Goal: Navigation & Orientation: Find specific page/section

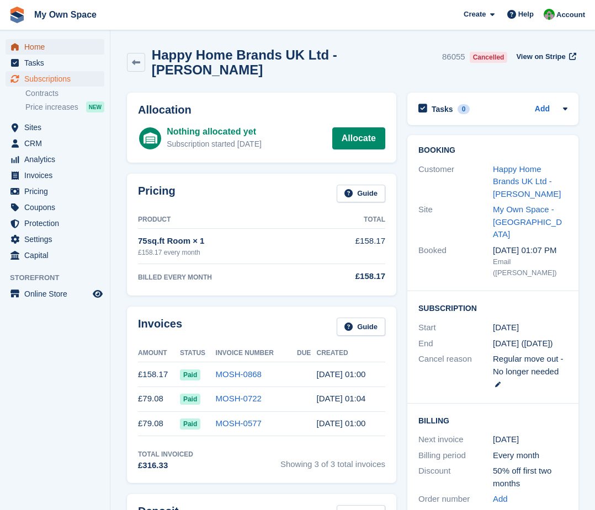
click at [57, 45] on span "Home" at bounding box center [57, 46] width 66 height 15
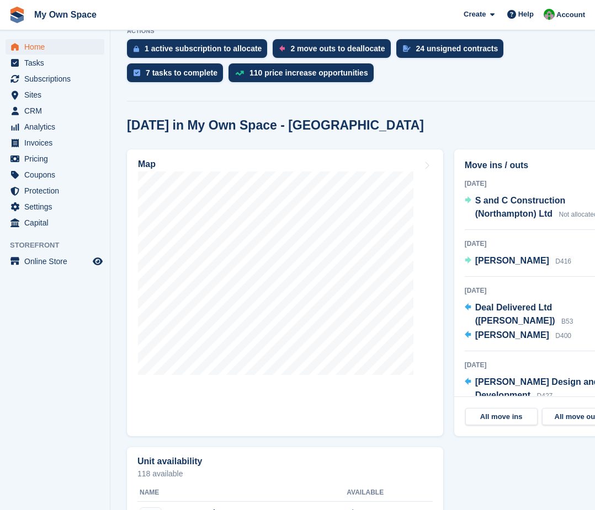
scroll to position [442, 0]
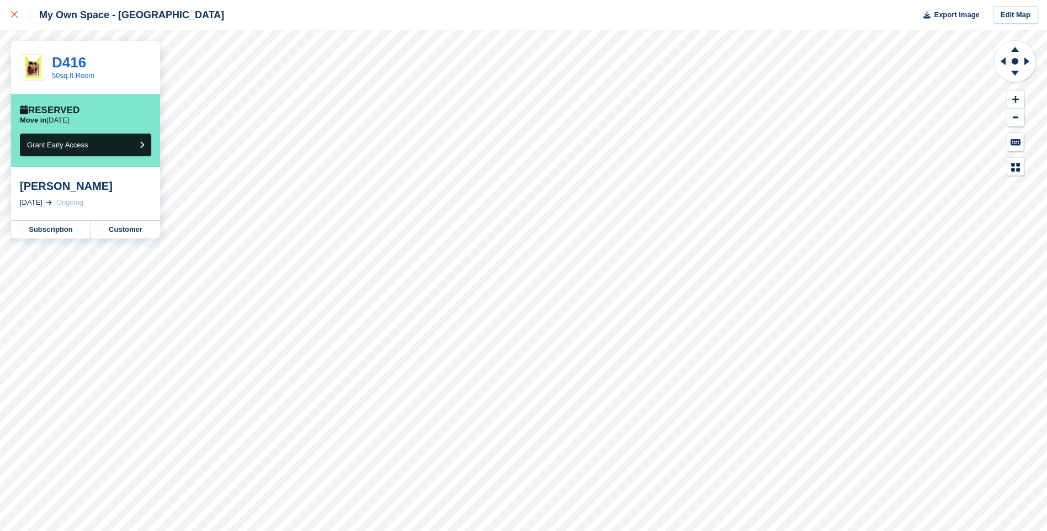
click at [9, 8] on link at bounding box center [14, 15] width 29 height 30
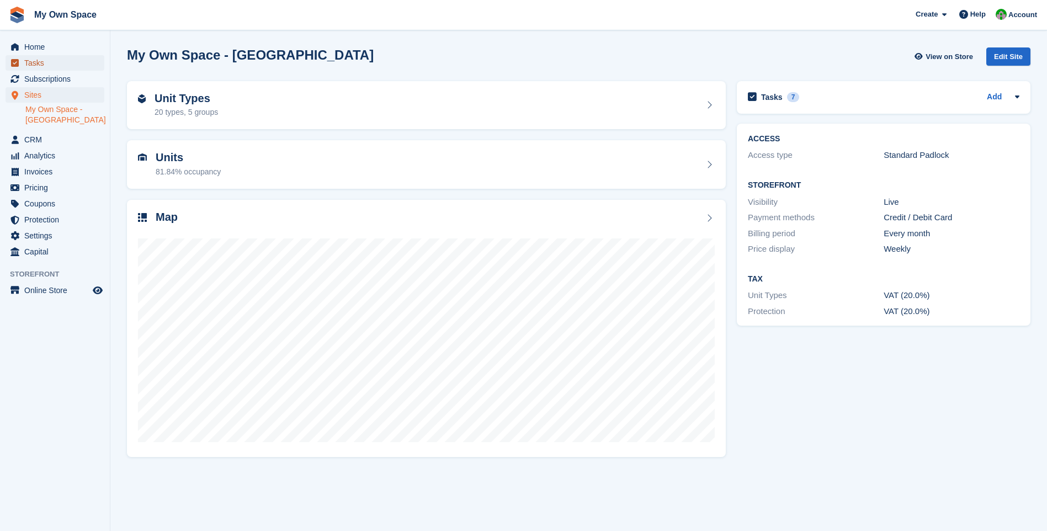
click at [31, 62] on span "Tasks" at bounding box center [57, 62] width 66 height 15
